Goal: Browse casually

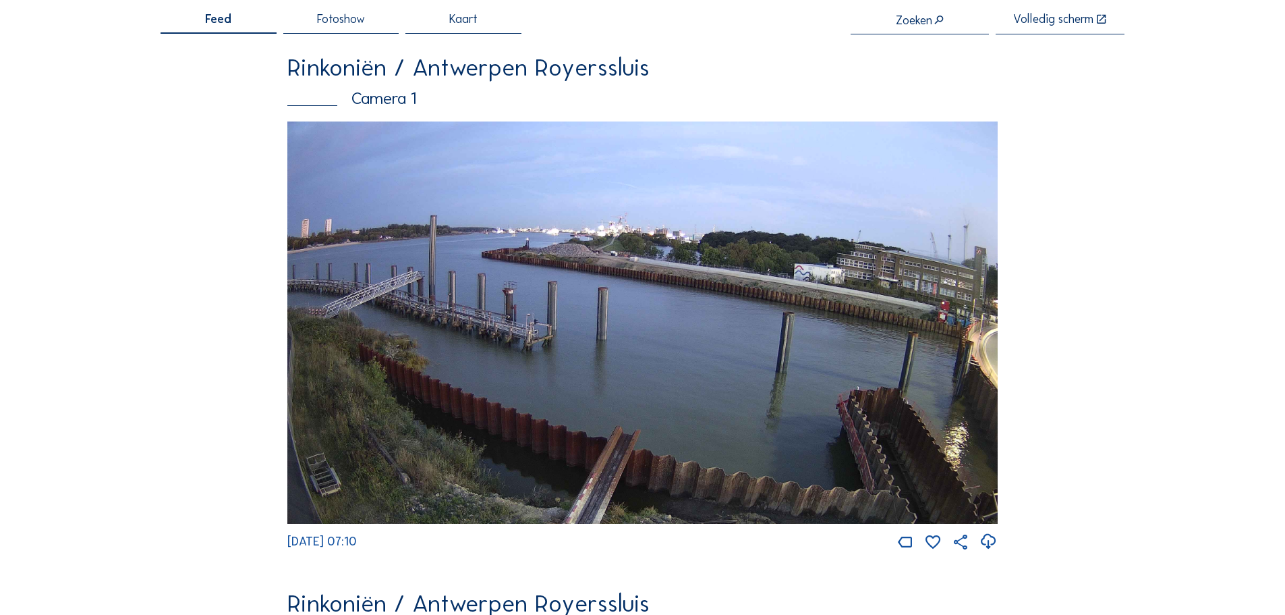
scroll to position [47, 0]
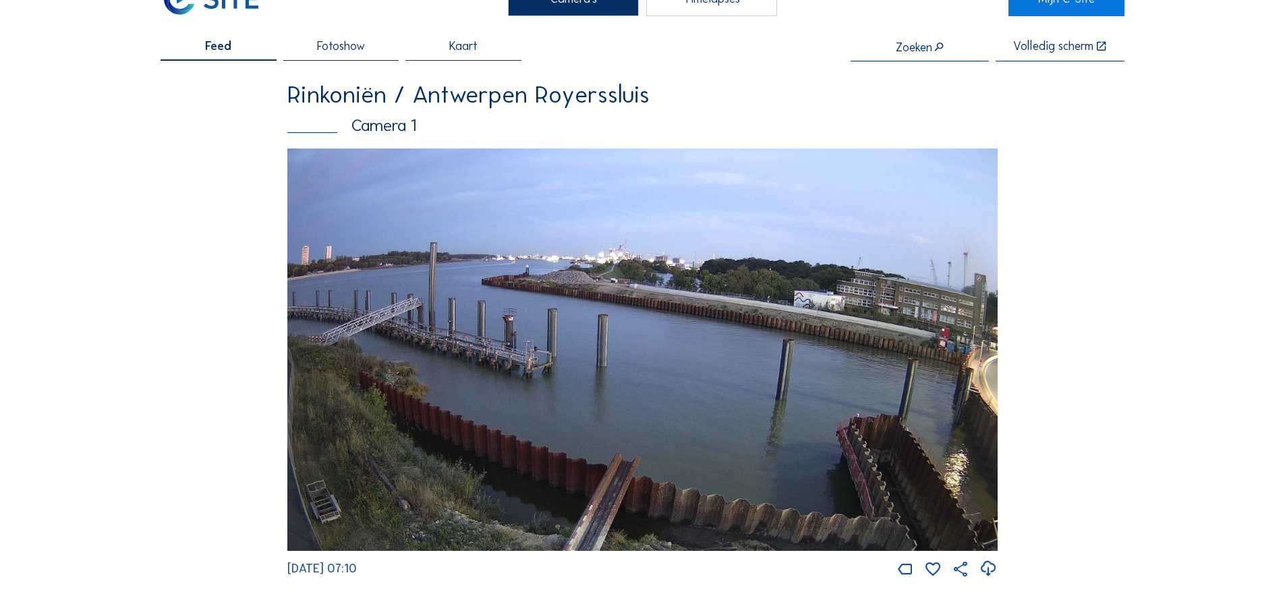
click at [613, 297] on img at bounding box center [642, 349] width 711 height 402
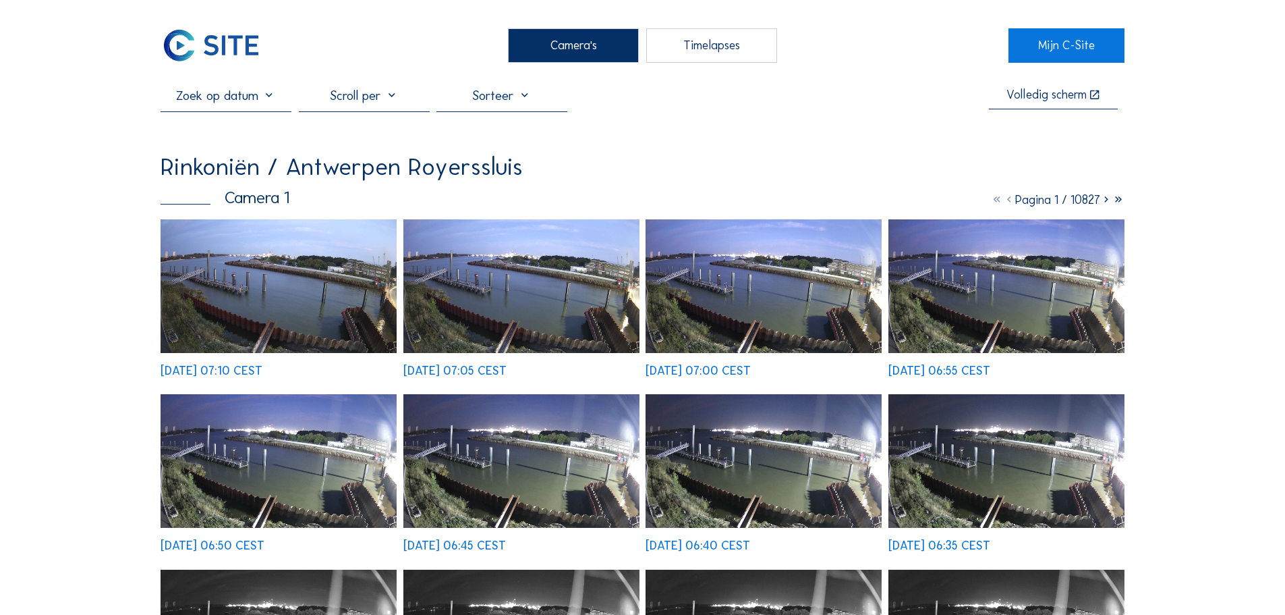
click at [335, 278] on img at bounding box center [279, 286] width 236 height 134
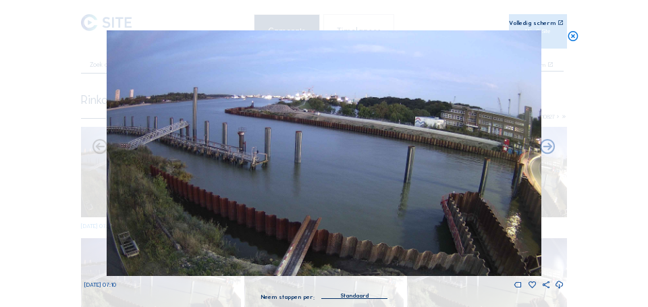
click at [362, 134] on img at bounding box center [324, 153] width 435 height 246
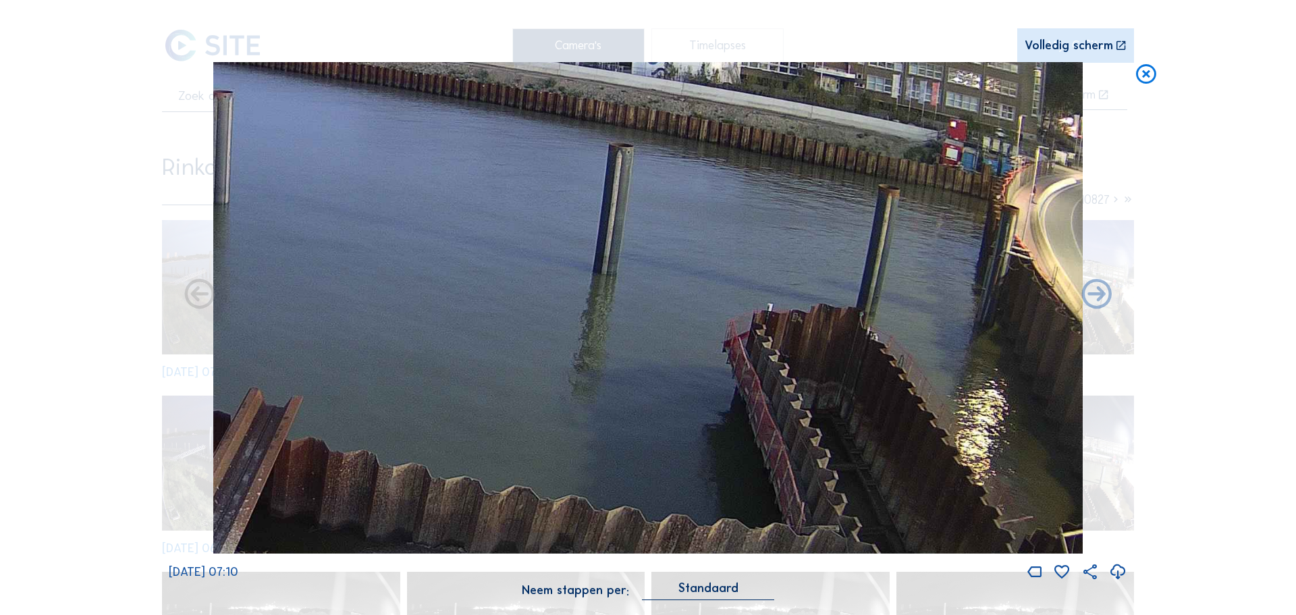
drag, startPoint x: 851, startPoint y: 269, endPoint x: 341, endPoint y: 93, distance: 539.4
click at [341, 93] on img at bounding box center [648, 308] width 870 height 492
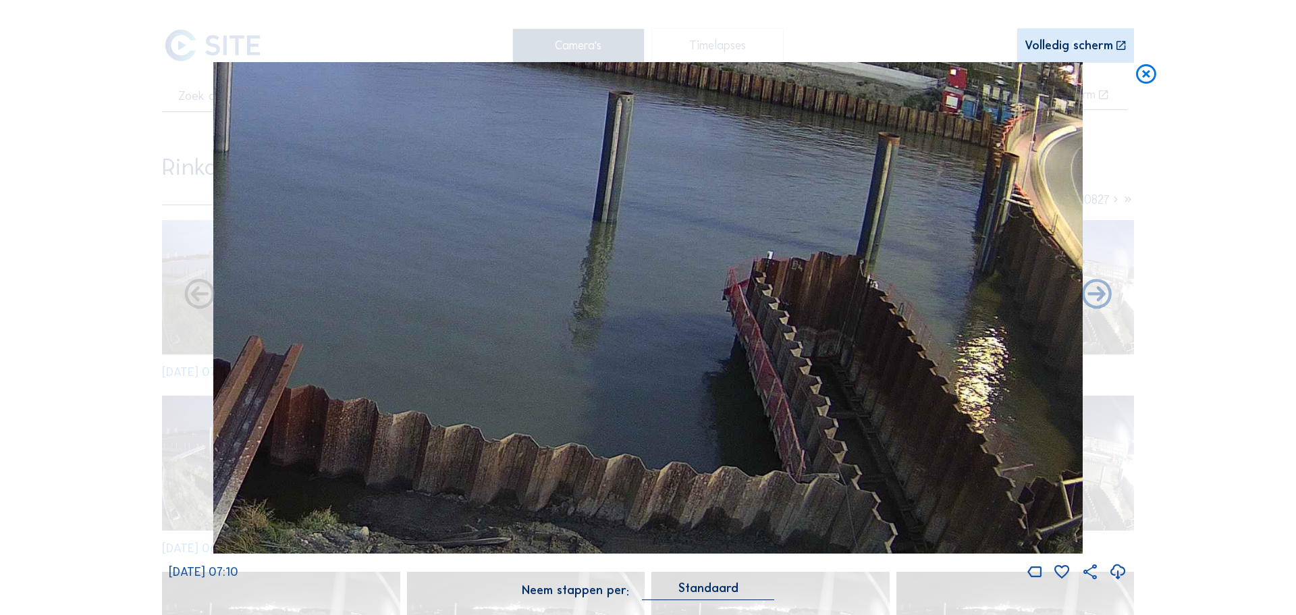
drag, startPoint x: 789, startPoint y: 315, endPoint x: 687, endPoint y: 53, distance: 281.8
click at [687, 53] on div "Scroll om door de tijd te reizen | Druk op de 'Alt'-knop + scroll om te Zoomen …" at bounding box center [648, 307] width 958 height 614
drag, startPoint x: 814, startPoint y: 327, endPoint x: 725, endPoint y: 180, distance: 172.3
click at [725, 180] on img at bounding box center [648, 308] width 870 height 492
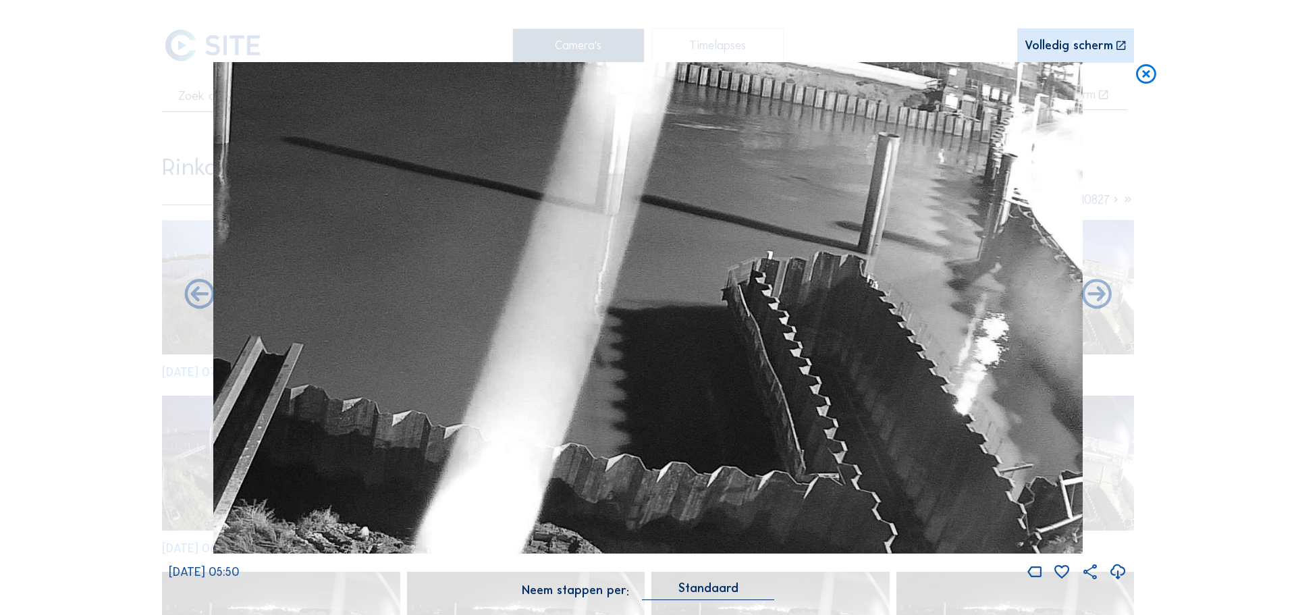
drag, startPoint x: 780, startPoint y: 167, endPoint x: 796, endPoint y: 428, distance: 261.6
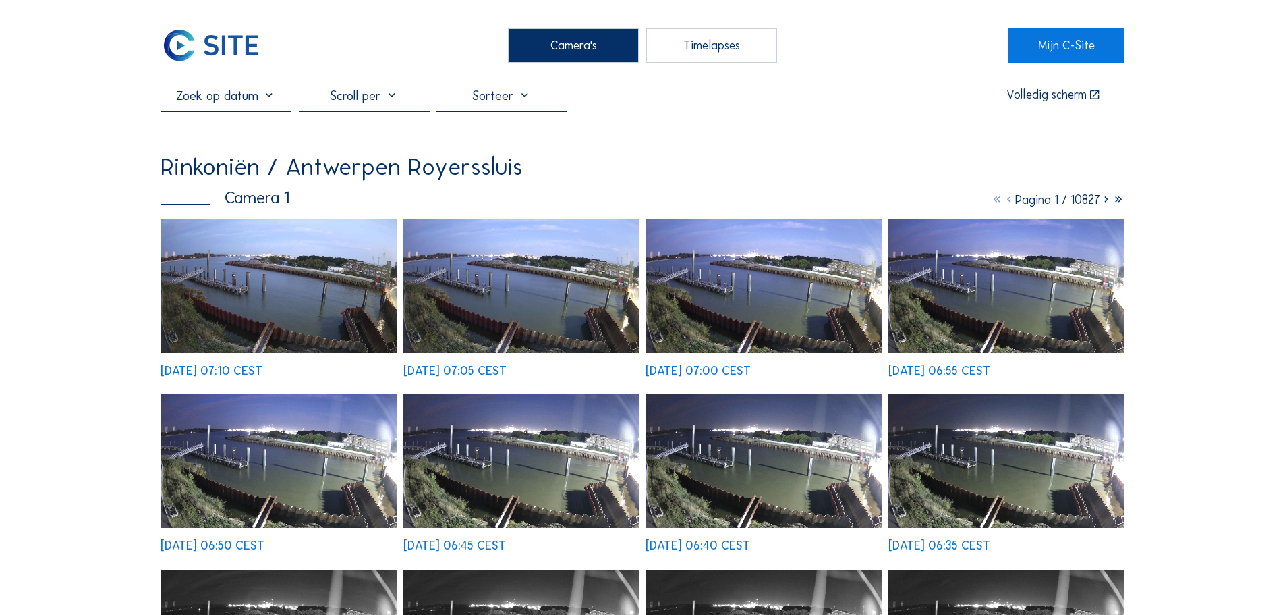
click at [609, 49] on div "Camera's" at bounding box center [573, 45] width 131 height 34
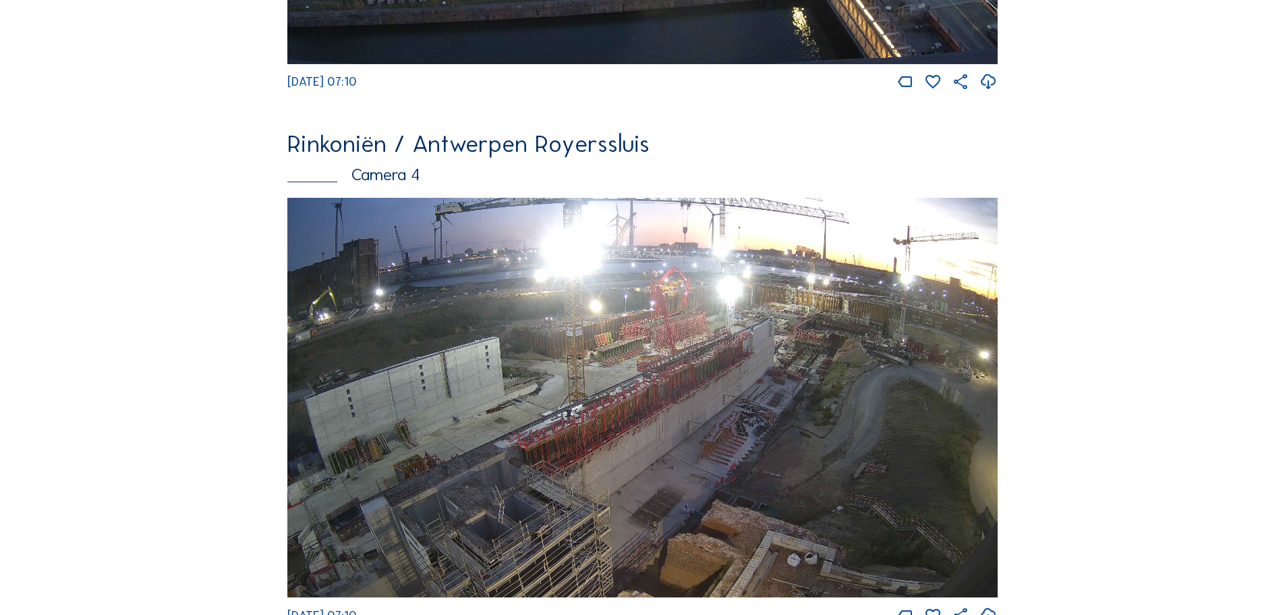
scroll to position [2296, 0]
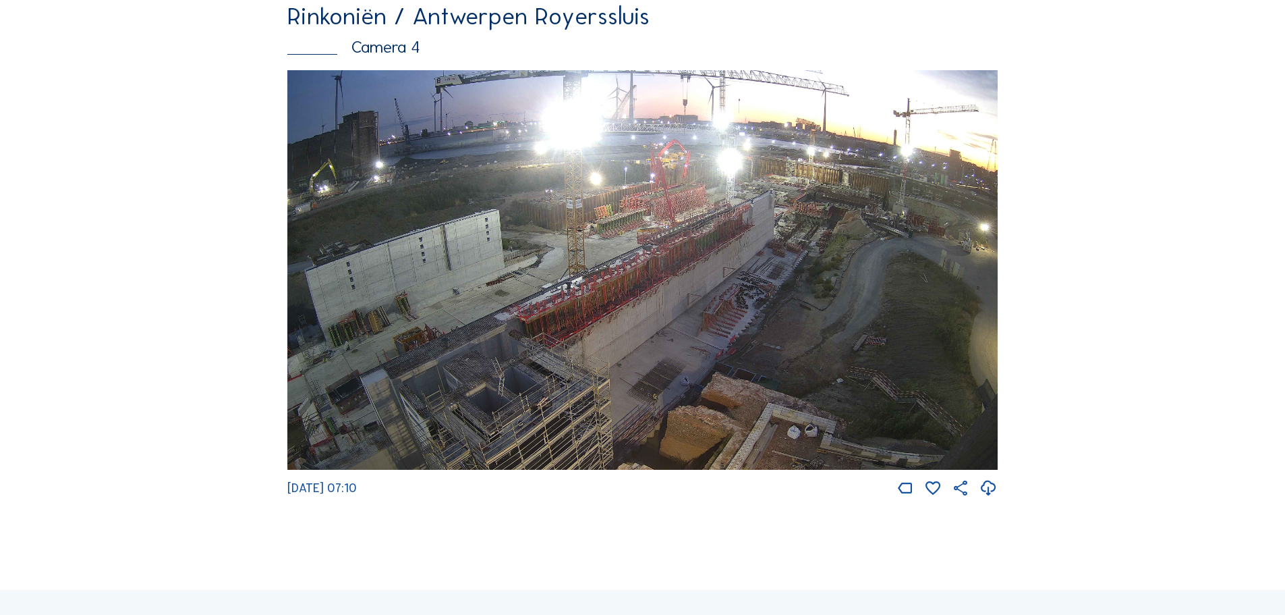
click at [629, 246] on img at bounding box center [642, 270] width 711 height 400
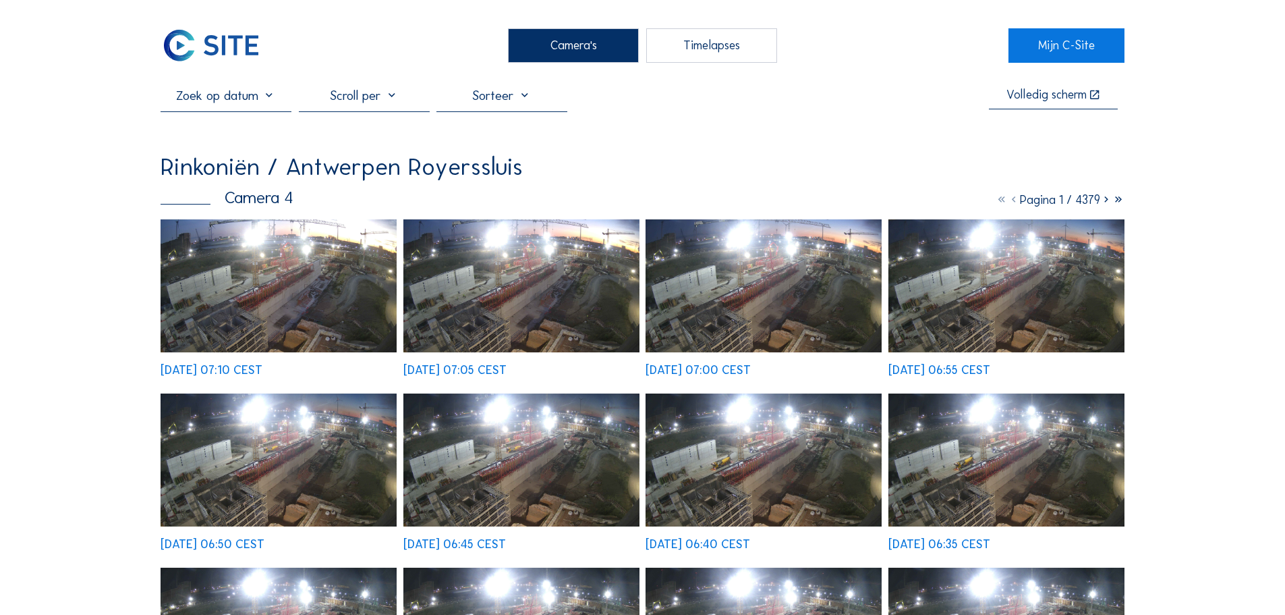
click at [262, 291] on img at bounding box center [279, 285] width 236 height 133
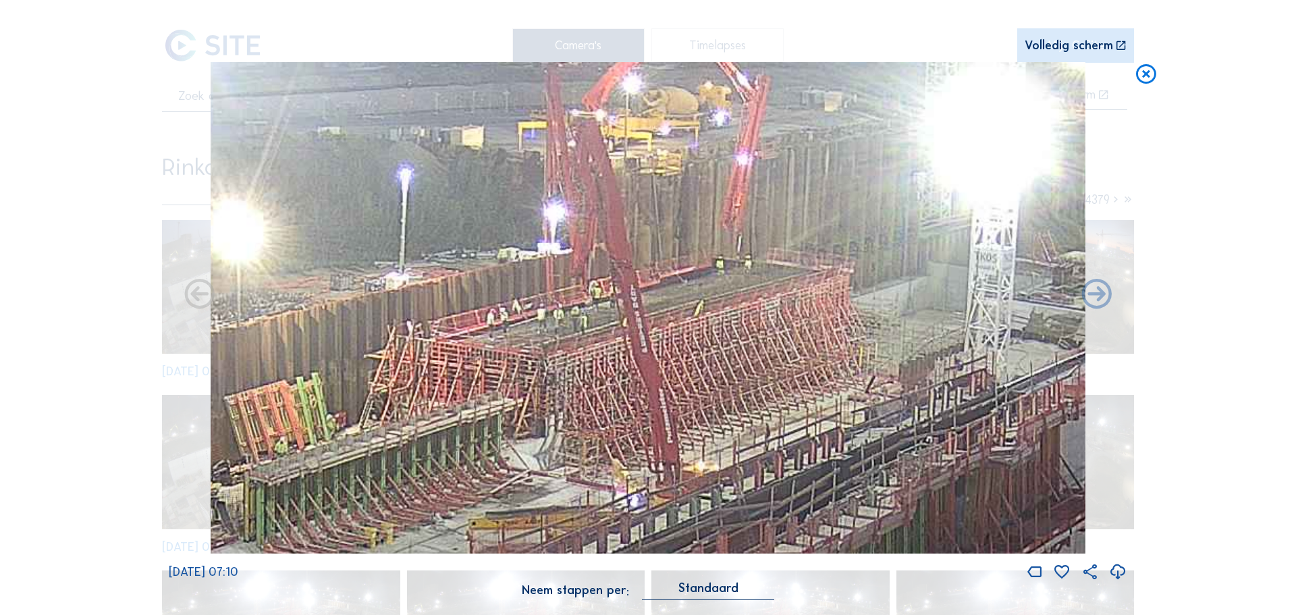
drag, startPoint x: 609, startPoint y: 172, endPoint x: 647, endPoint y: 292, distance: 126.1
click at [647, 292] on img at bounding box center [648, 308] width 874 height 492
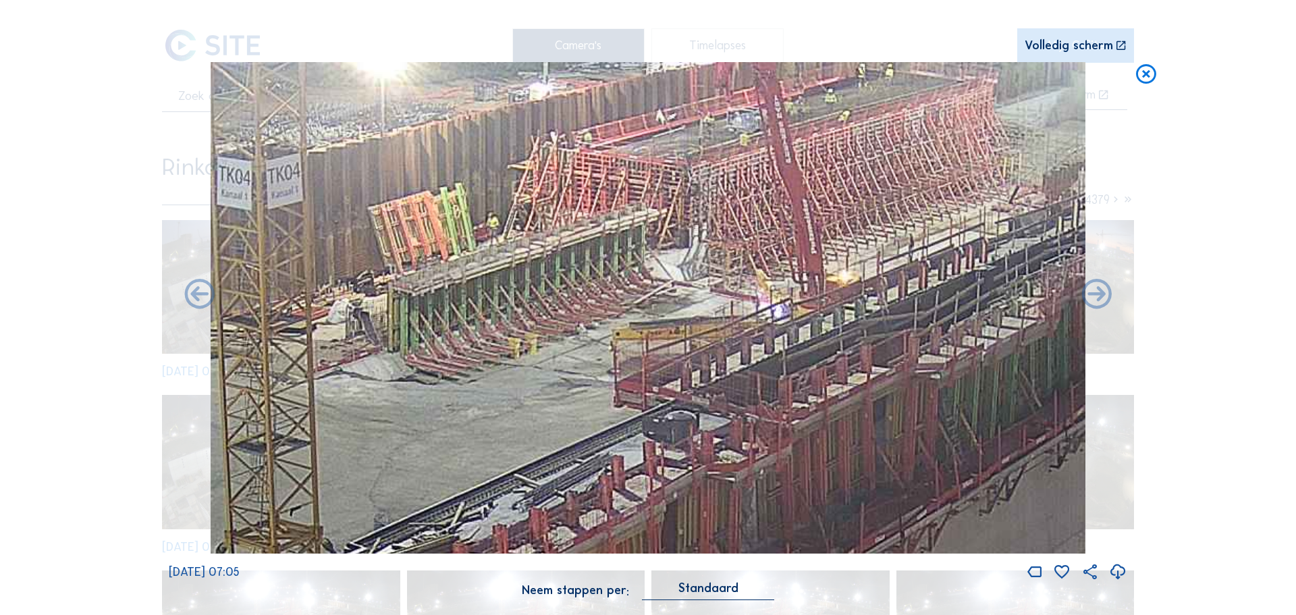
drag, startPoint x: 614, startPoint y: 299, endPoint x: 752, endPoint y: 115, distance: 229.8
click at [756, 108] on img at bounding box center [648, 308] width 874 height 492
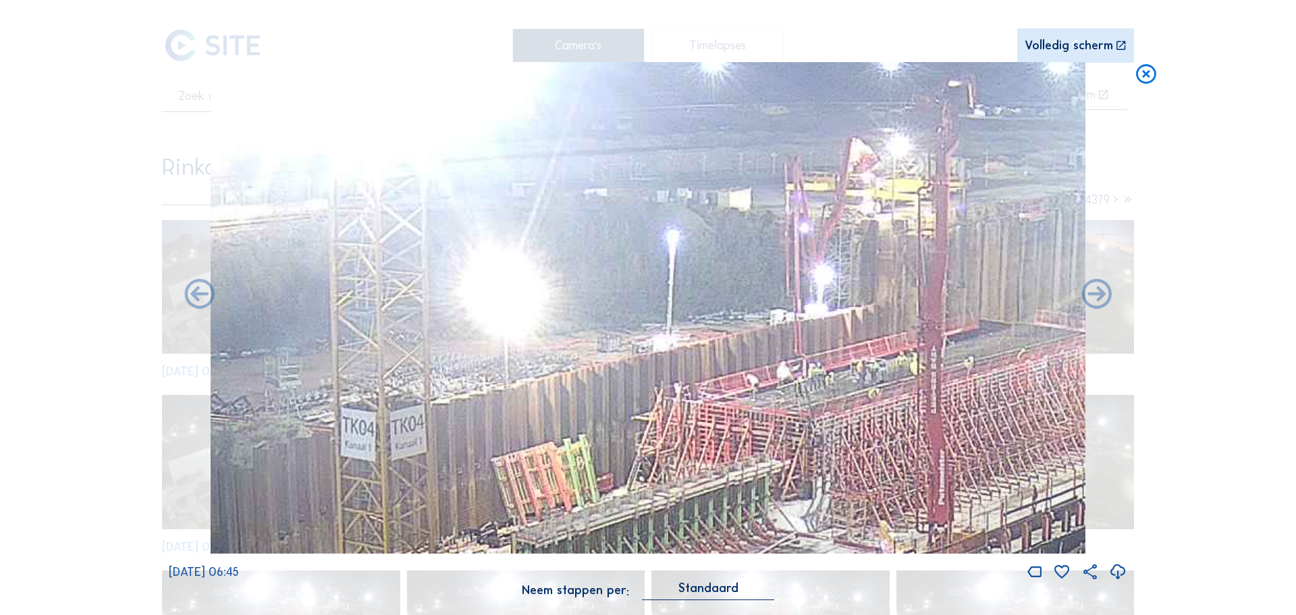
drag, startPoint x: 725, startPoint y: 157, endPoint x: 851, endPoint y: 410, distance: 282.4
click at [851, 410] on img at bounding box center [648, 308] width 874 height 492
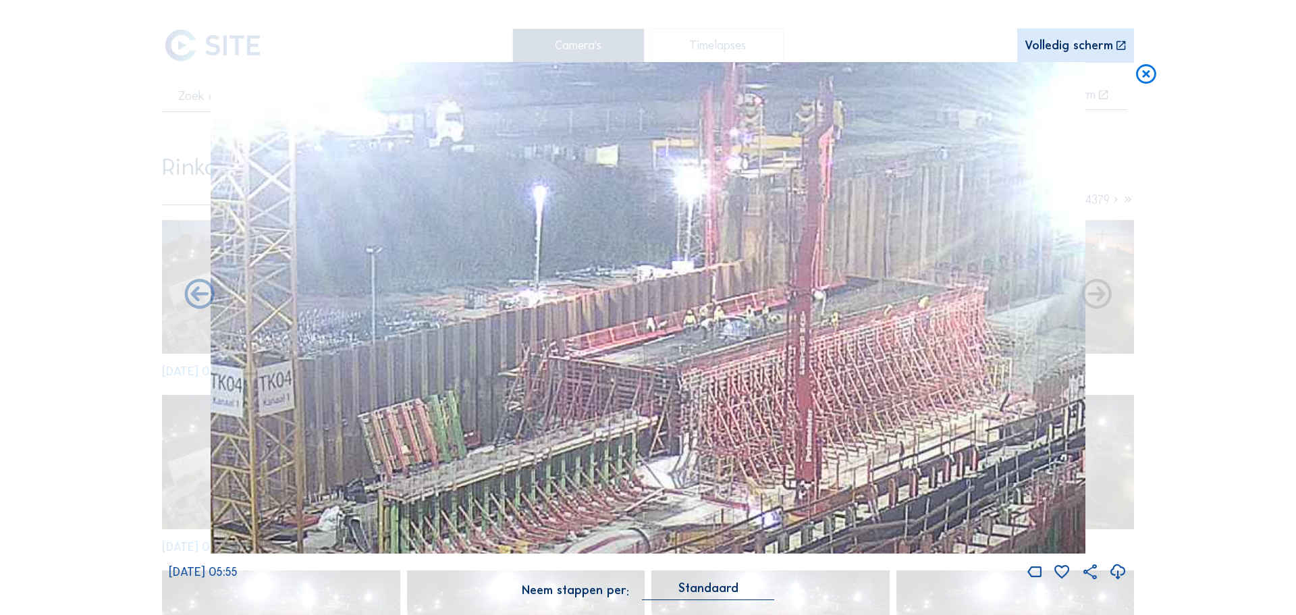
drag, startPoint x: 713, startPoint y: 343, endPoint x: 544, endPoint y: 292, distance: 176.8
click at [544, 292] on img at bounding box center [648, 308] width 874 height 492
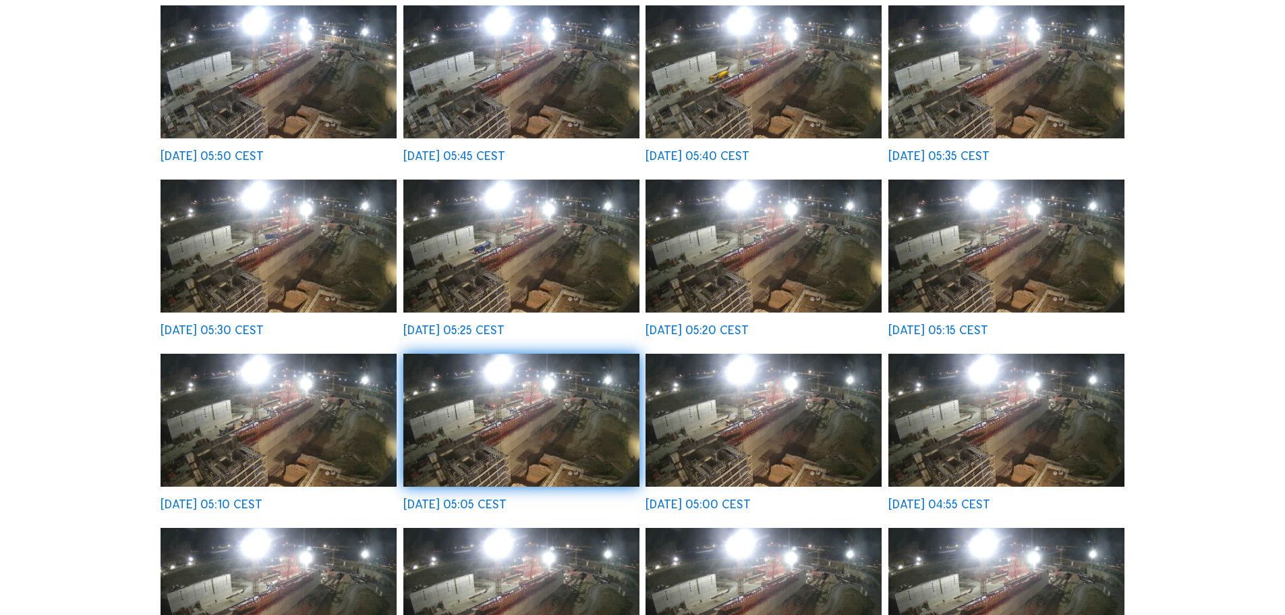
scroll to position [506, 0]
